Goal: Use online tool/utility: Utilize a website feature to perform a specific function

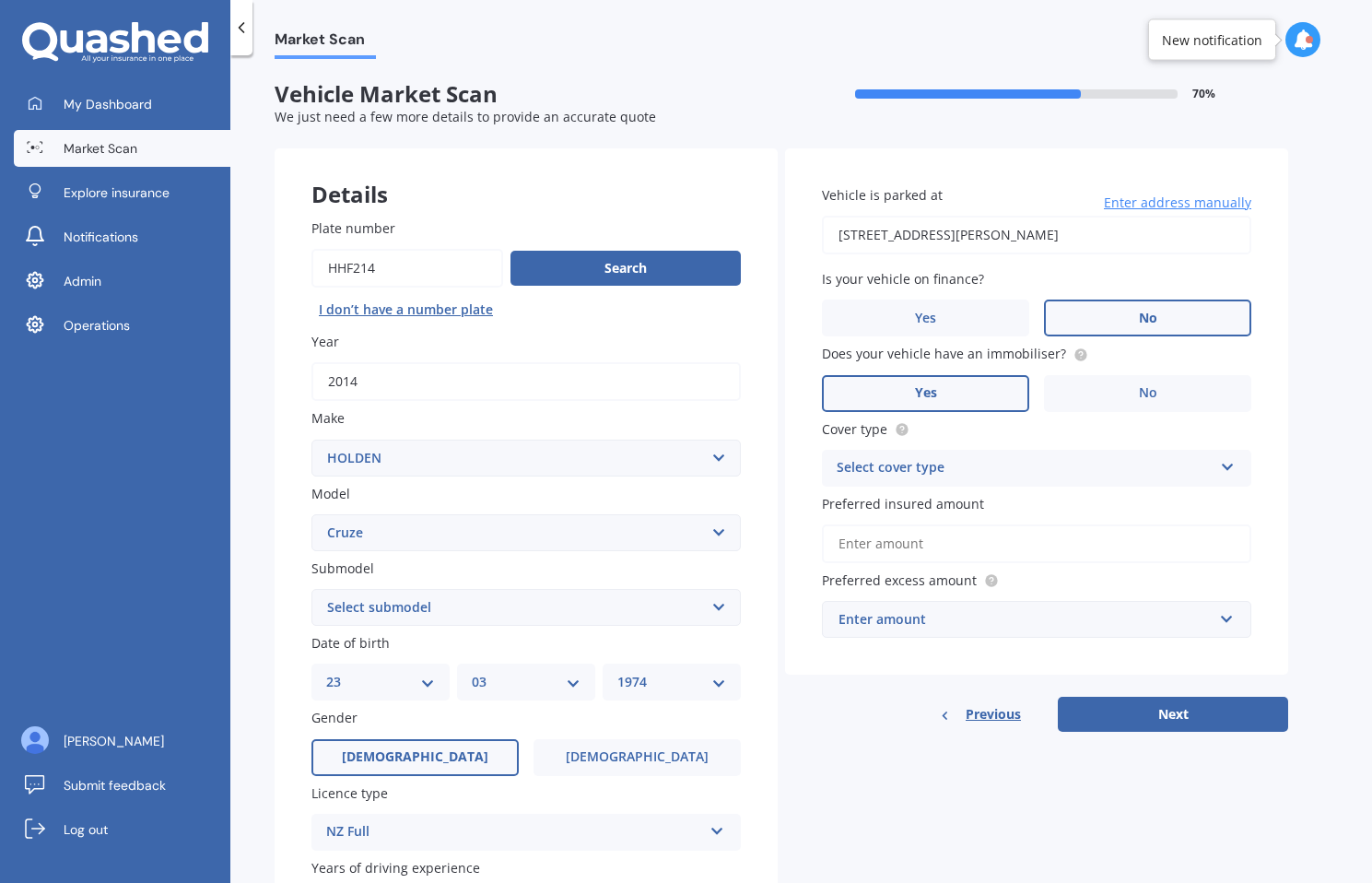
select select "HOLDEN"
select select "CRUZE"
select select "23"
select select "03"
select select "1974"
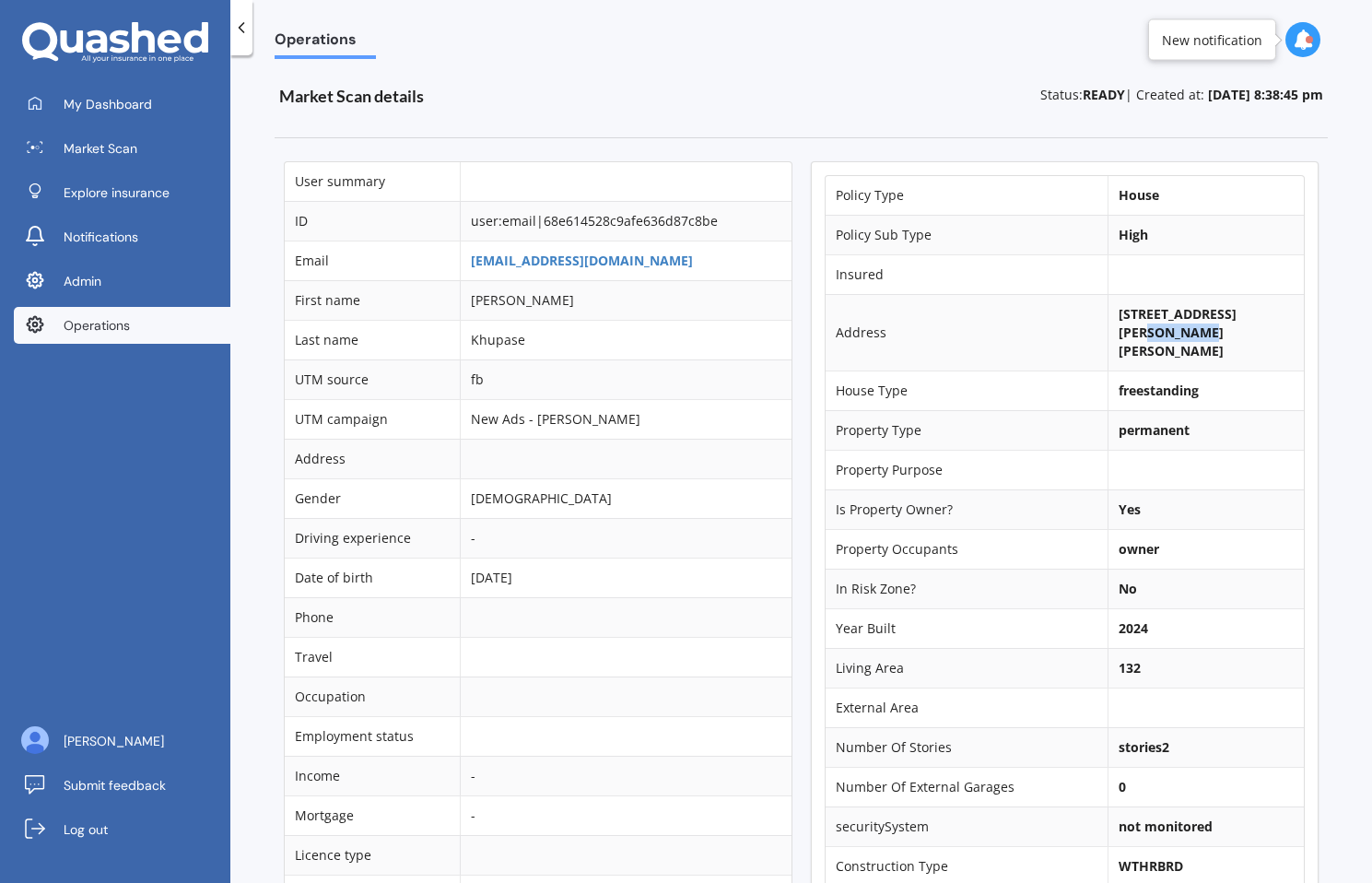
scroll to position [0, 6]
click at [129, 335] on link "Operations" at bounding box center [122, 325] width 217 height 37
